Goal: Check status: Check status

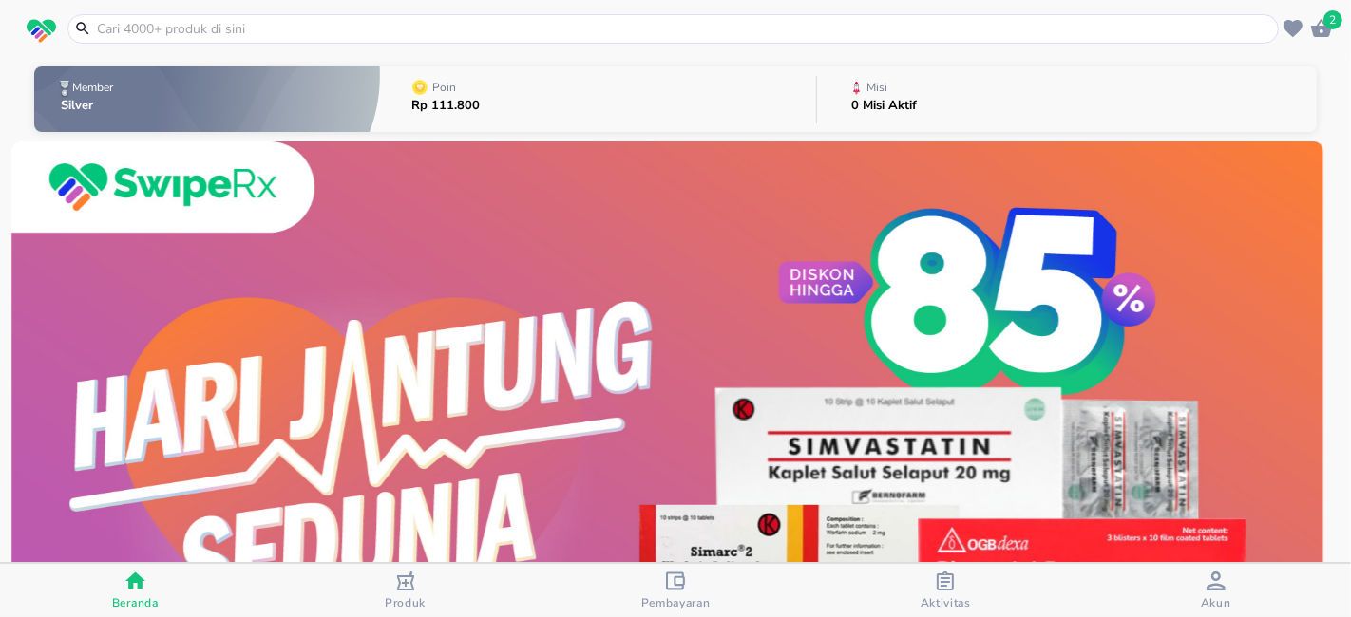
click at [938, 590] on div "button" at bounding box center [945, 584] width 19 height 24
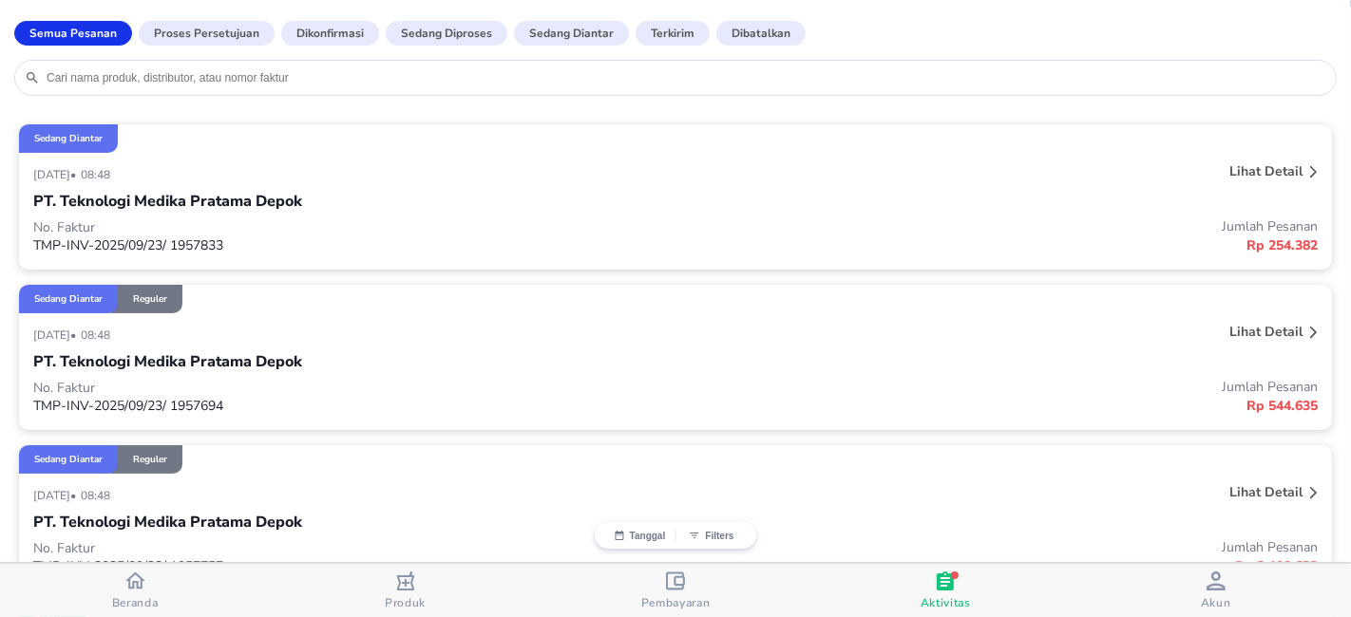
scroll to position [105, 0]
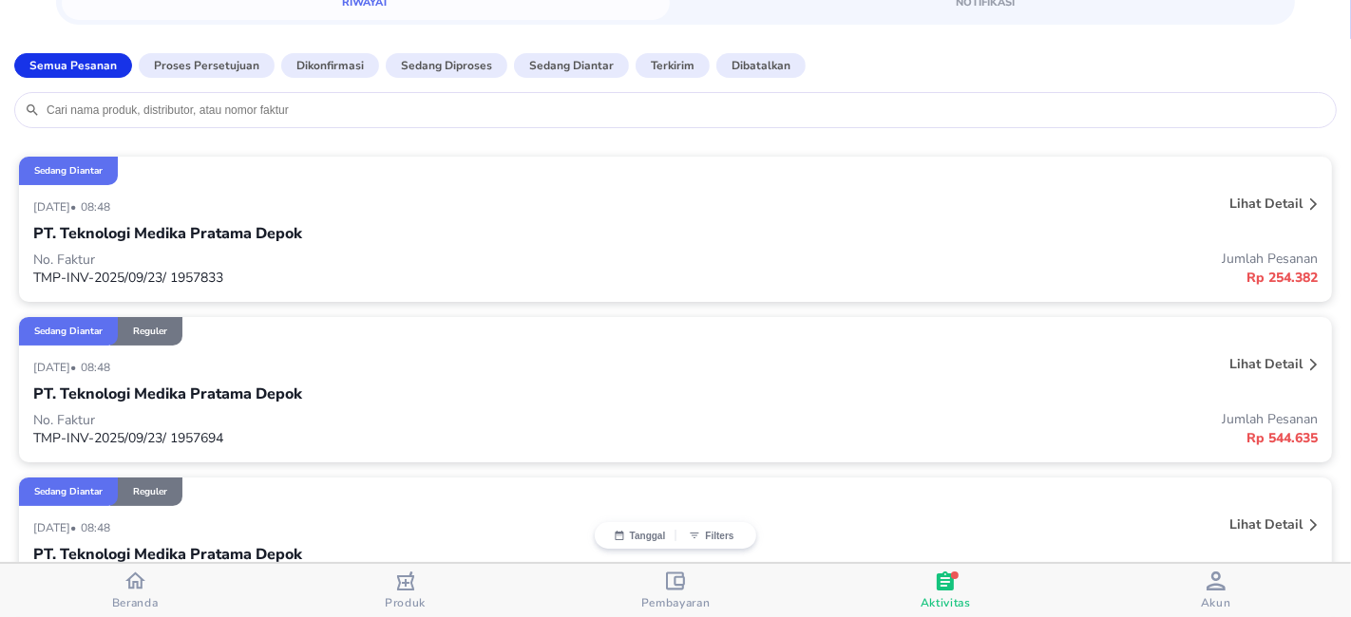
click at [1310, 362] on icon at bounding box center [1314, 365] width 8 height 12
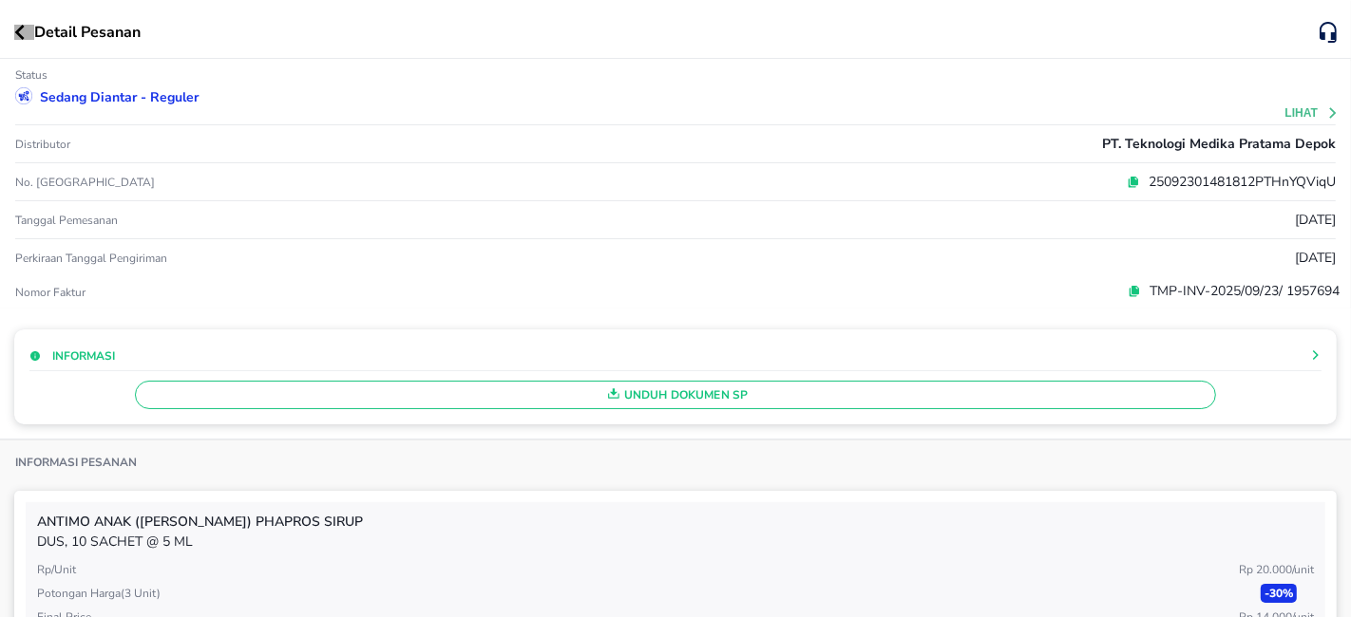
drag, startPoint x: 19, startPoint y: 28, endPoint x: 290, endPoint y: 175, distance: 307.7
click at [19, 28] on icon "button" at bounding box center [19, 32] width 9 height 15
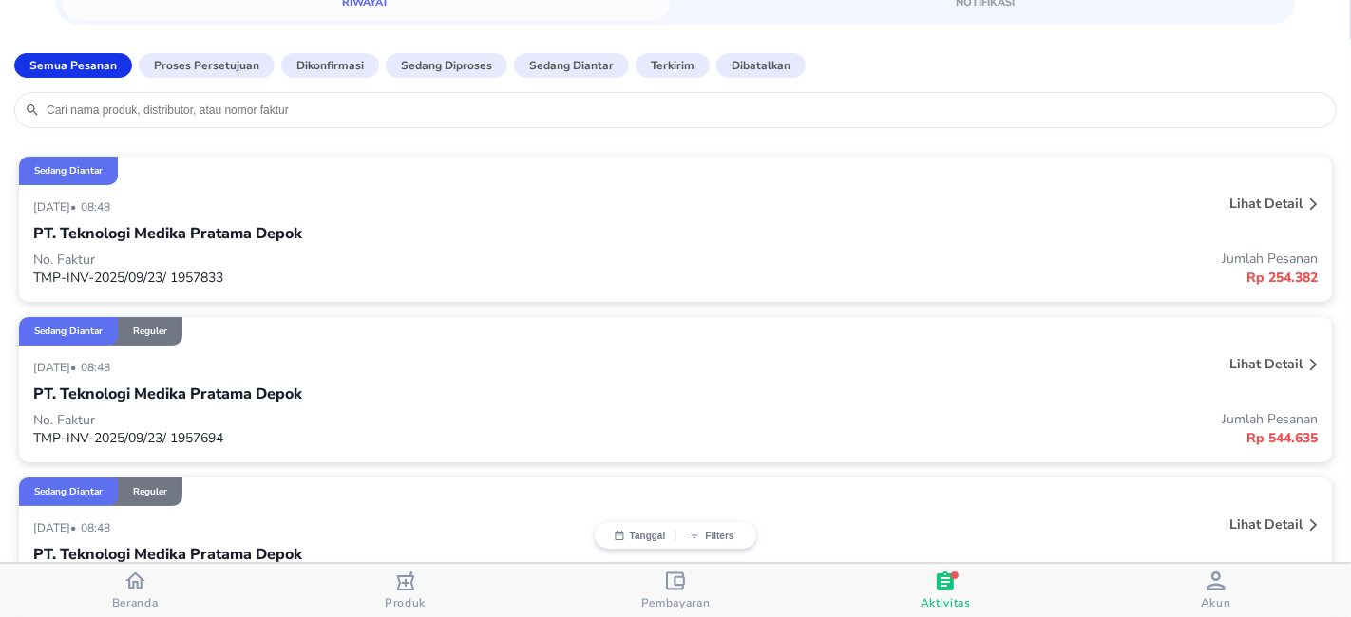
scroll to position [316, 0]
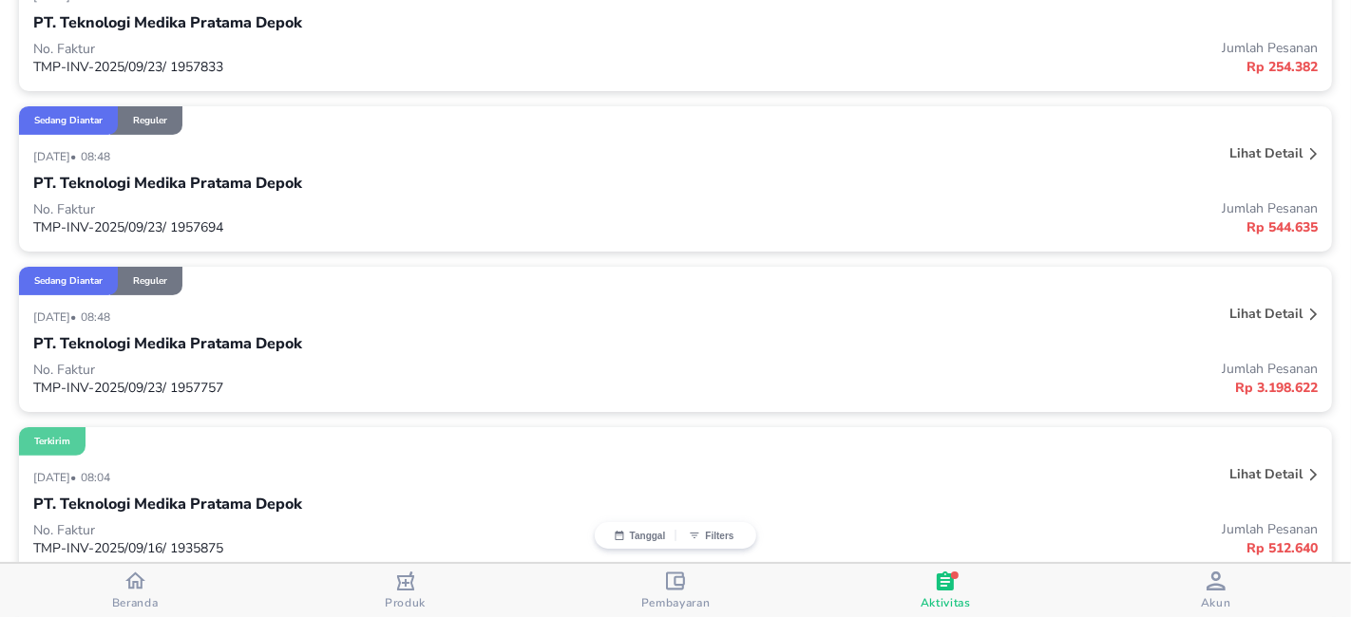
click at [1310, 311] on icon at bounding box center [1314, 315] width 8 height 12
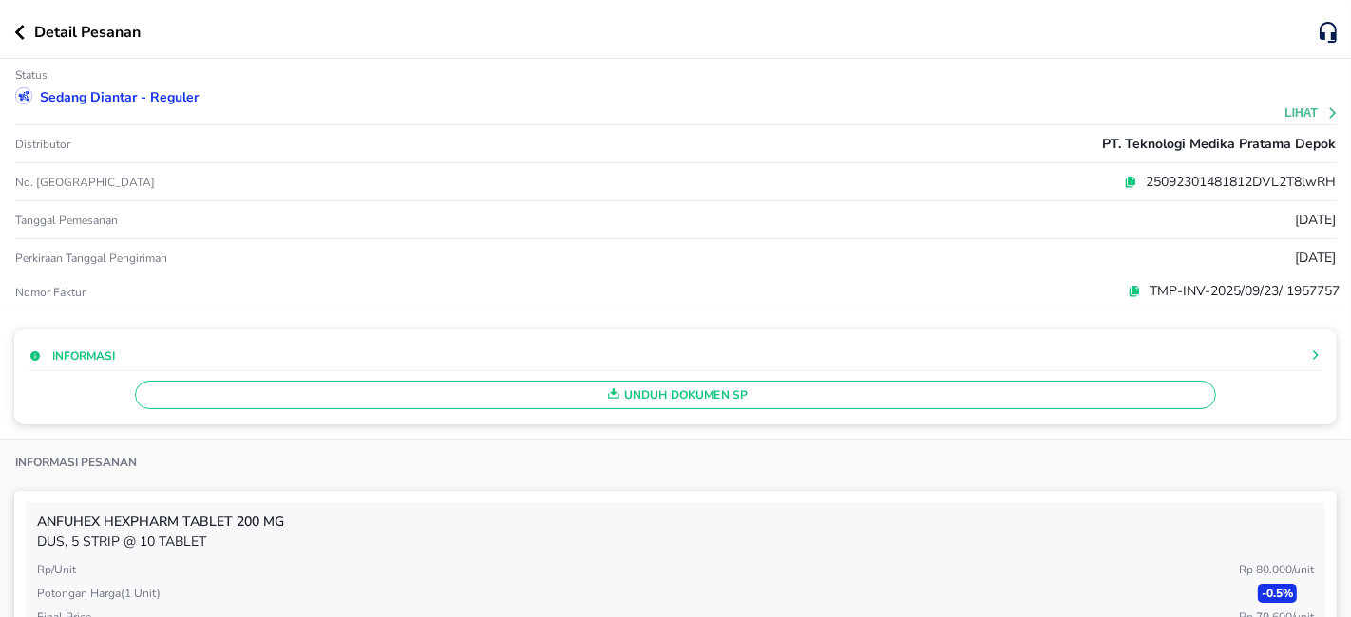
click at [1326, 110] on icon at bounding box center [1332, 112] width 13 height 13
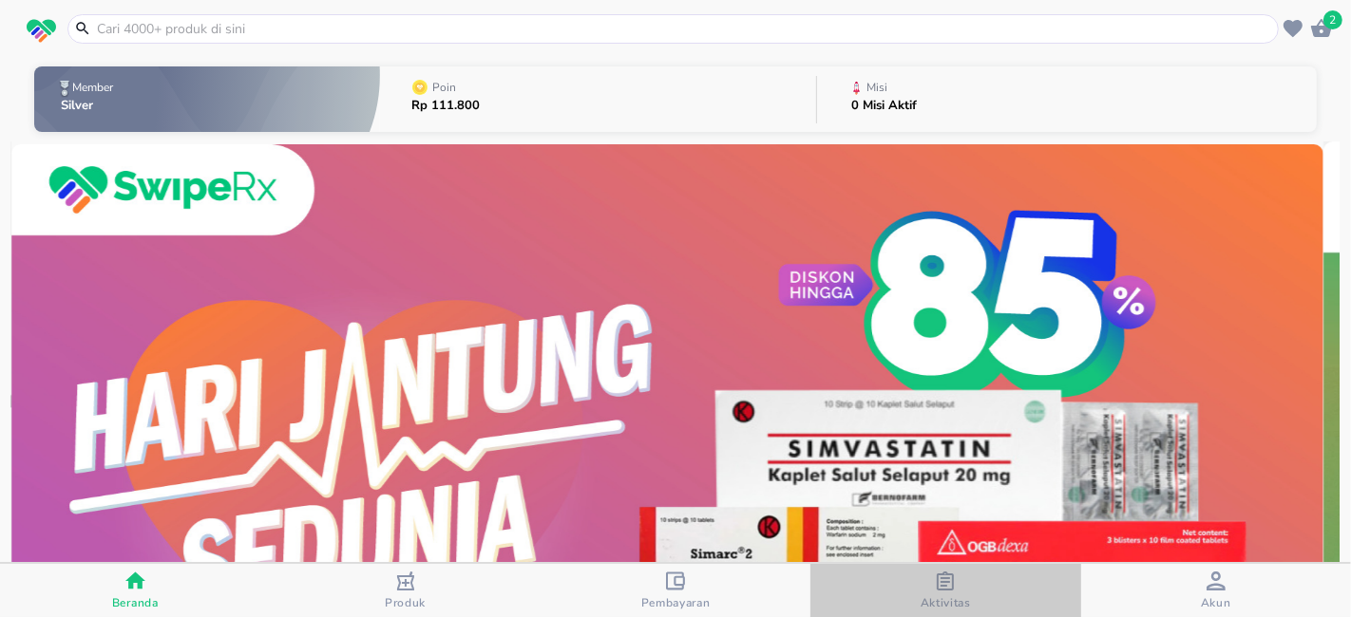
click at [953, 579] on icon "button" at bounding box center [945, 581] width 17 height 19
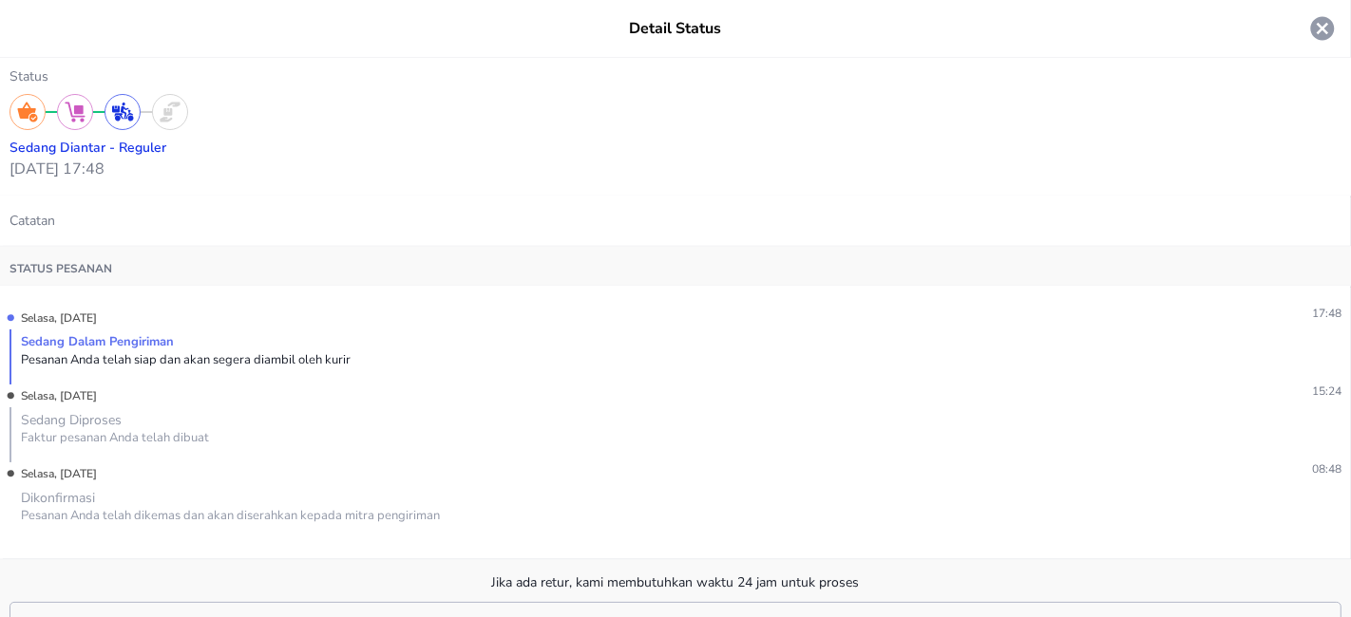
click at [1311, 26] on icon at bounding box center [1323, 29] width 24 height 24
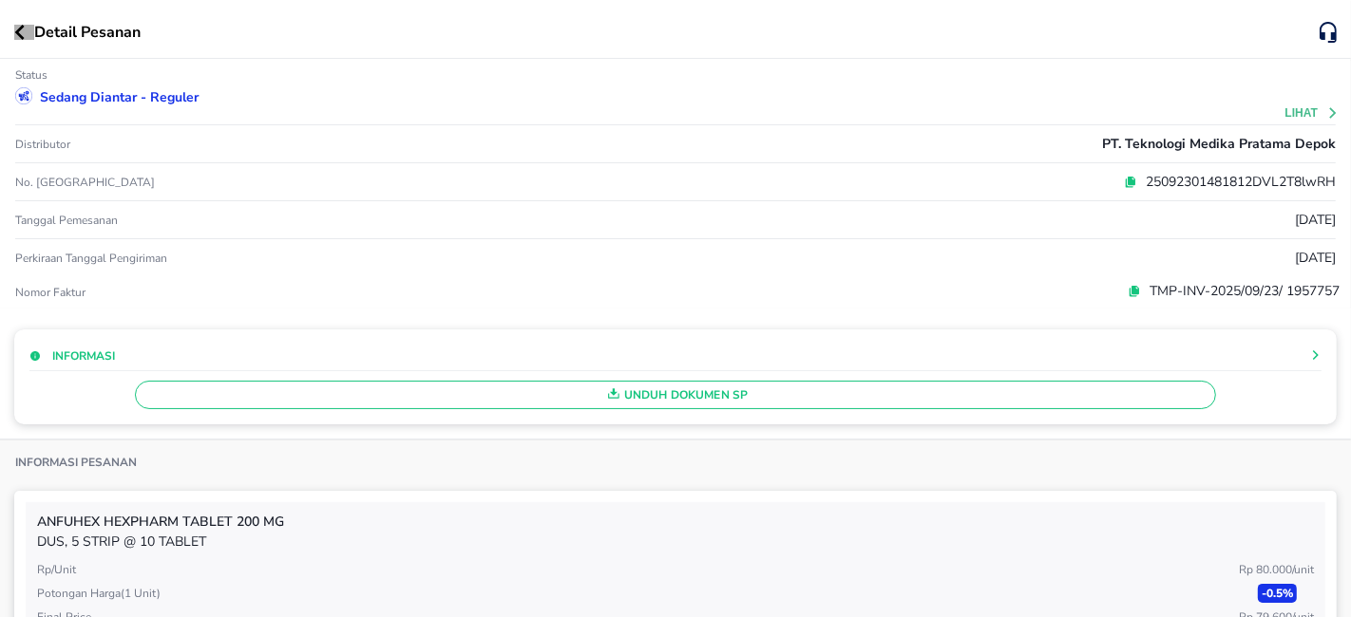
click at [24, 28] on button "button" at bounding box center [24, 32] width 20 height 15
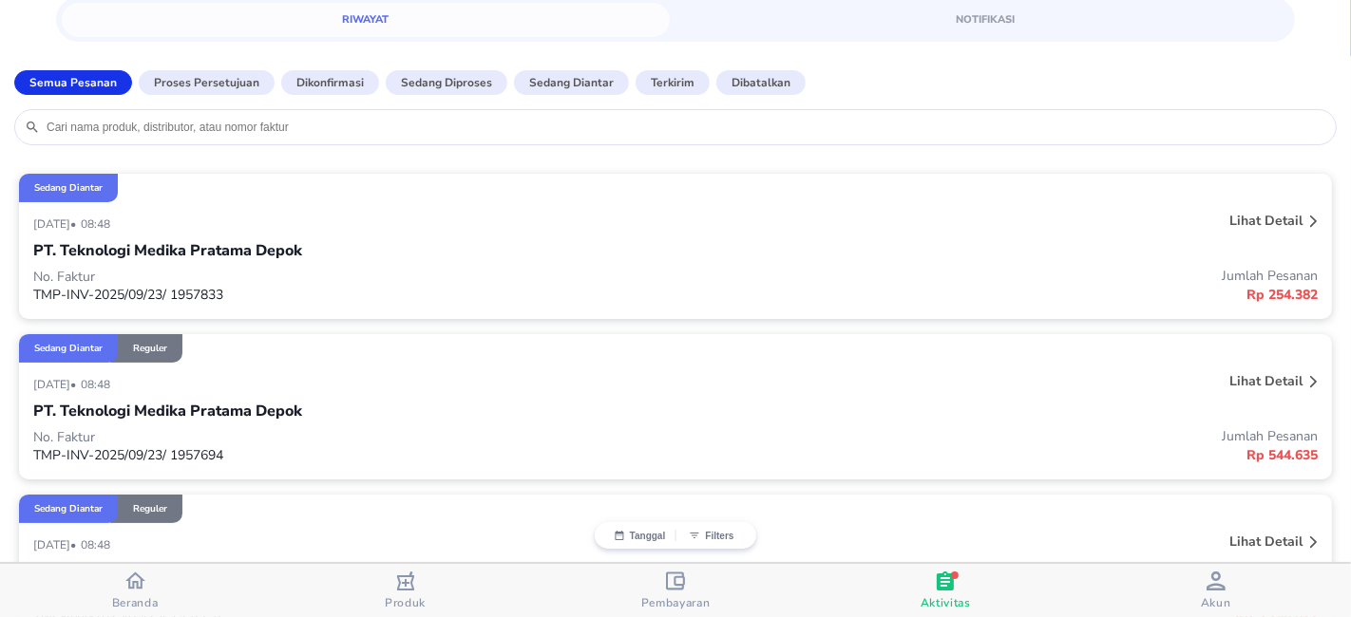
scroll to position [211, 0]
